Goal: Information Seeking & Learning: Check status

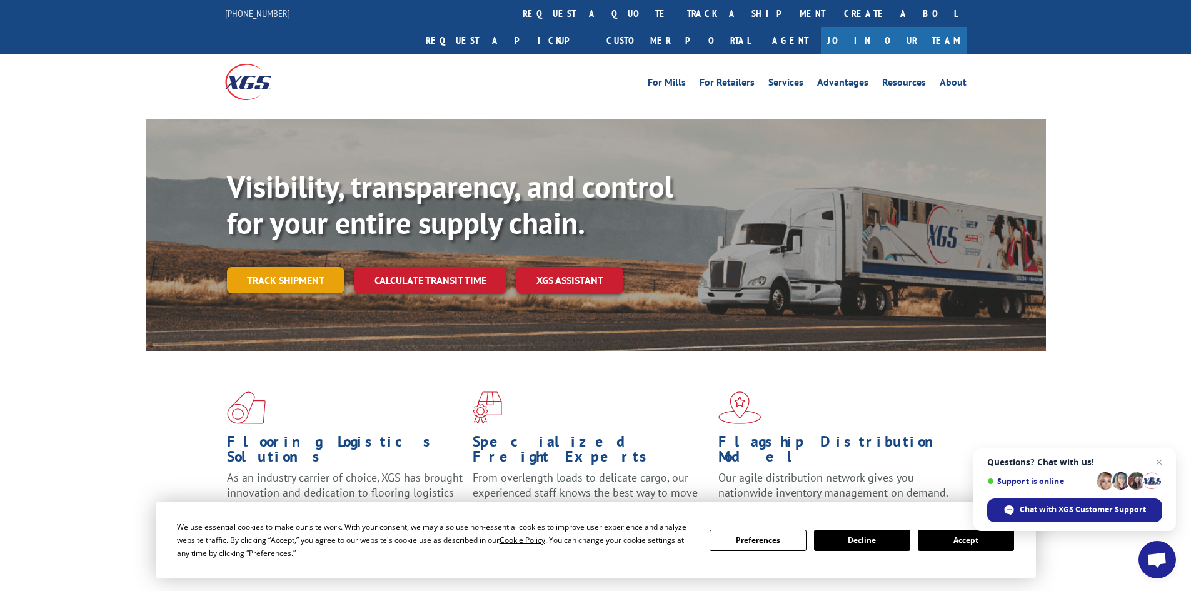
click at [307, 267] on link "Track shipment" at bounding box center [286, 280] width 118 height 26
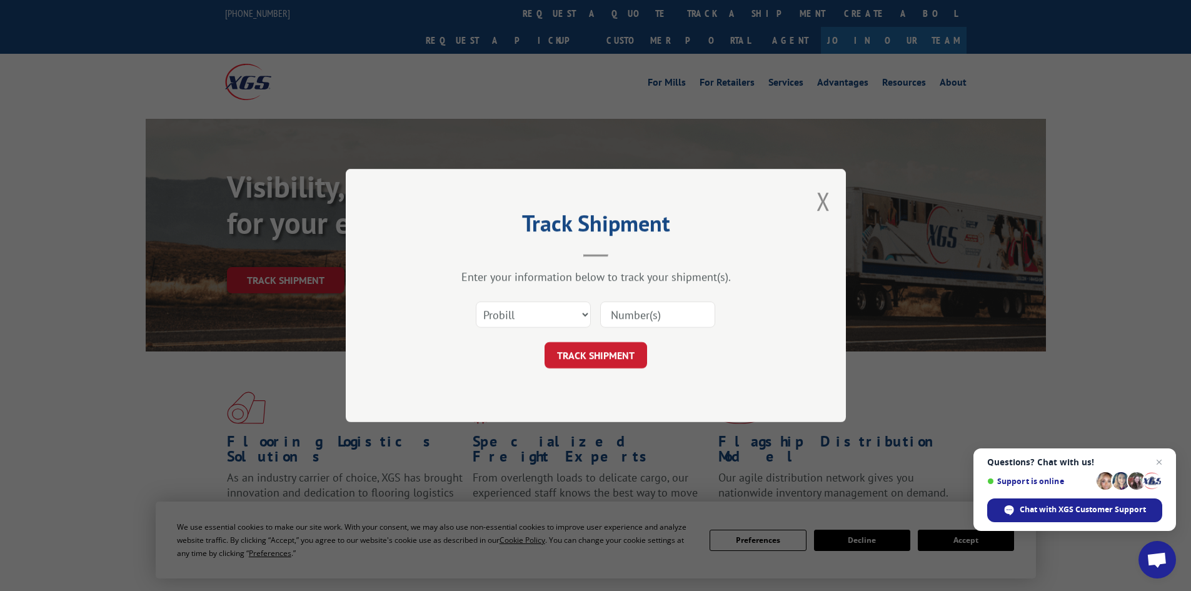
click at [625, 313] on input at bounding box center [657, 314] width 115 height 26
paste input "6458134"
type input "6458134"
click at [619, 360] on button "TRACK SHIPMENT" at bounding box center [596, 355] width 103 height 26
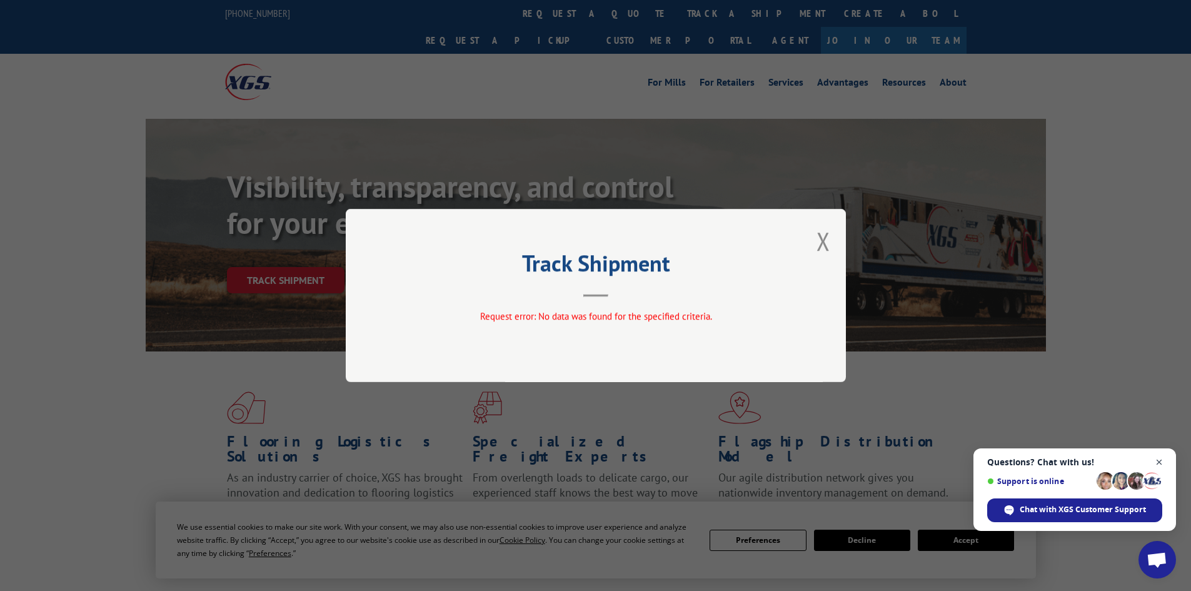
click at [1159, 460] on span "Close chat" at bounding box center [1160, 463] width 16 height 16
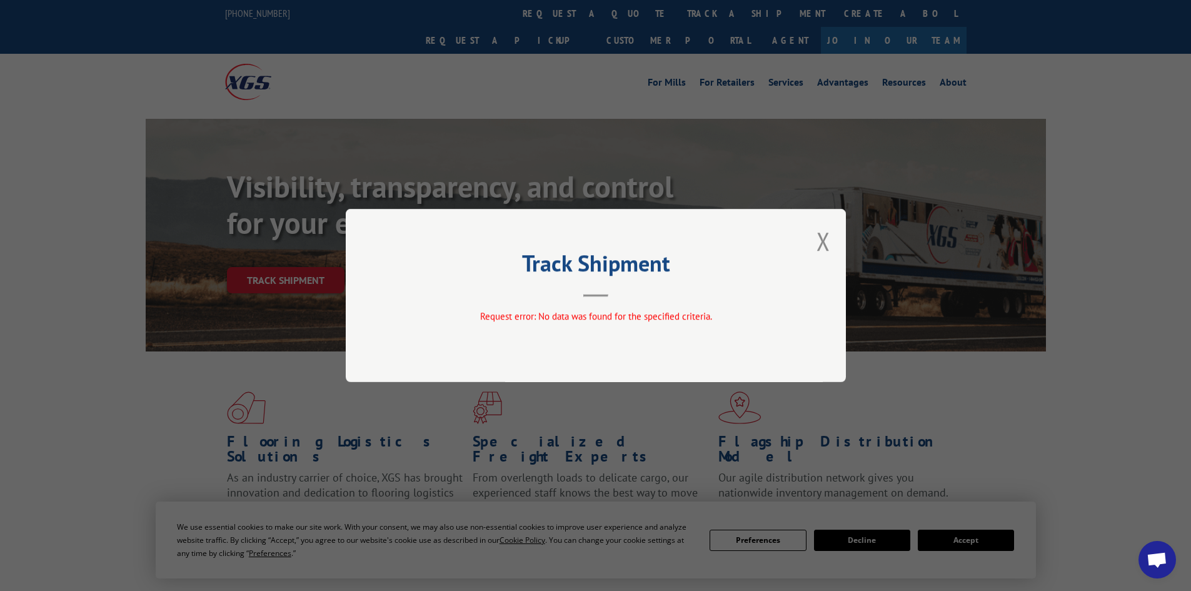
drag, startPoint x: 824, startPoint y: 240, endPoint x: 350, endPoint y: 110, distance: 491.5
click at [797, 232] on div "Track Shipment Request error: No data was found for the specified criteria." at bounding box center [596, 295] width 500 height 173
